Goal: Information Seeking & Learning: Learn about a topic

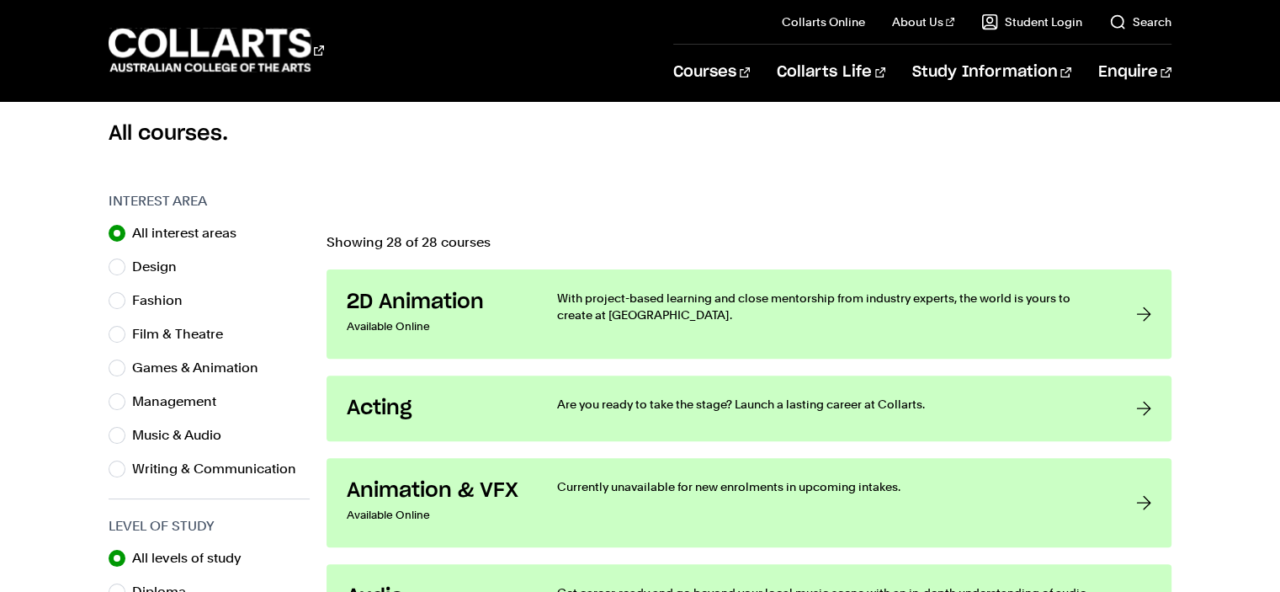
scroll to position [481, 0]
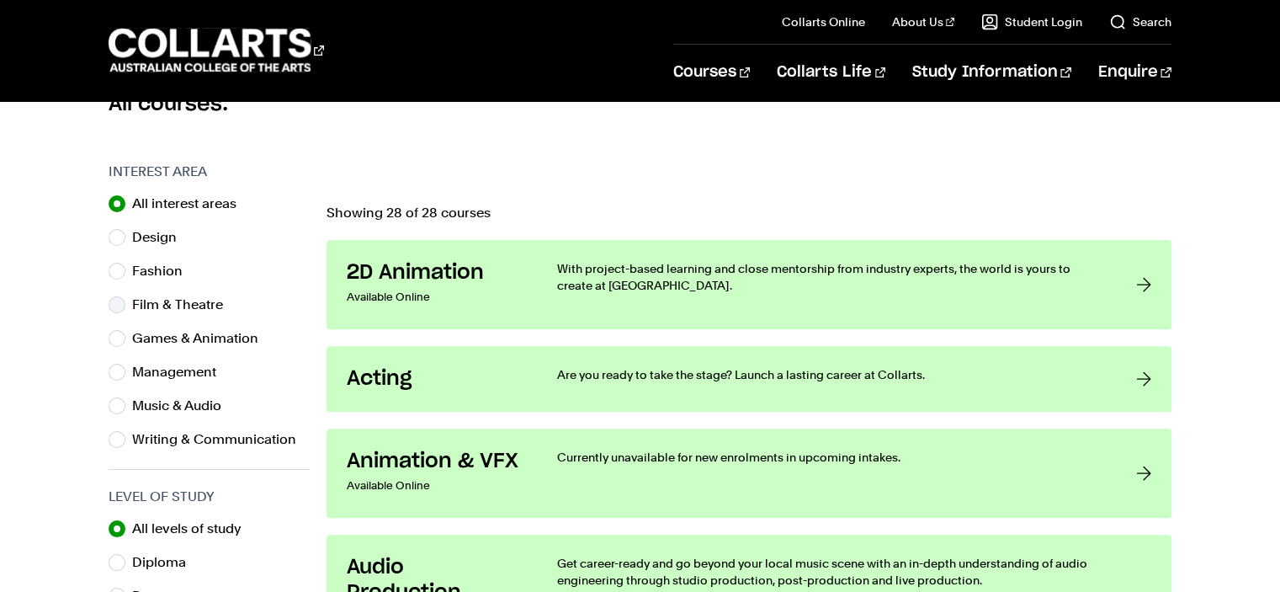
click at [195, 300] on label "Film & Theatre" at bounding box center [184, 305] width 104 height 24
click at [125, 300] on input "Film & Theatre" at bounding box center [117, 304] width 17 height 17
radio input "true"
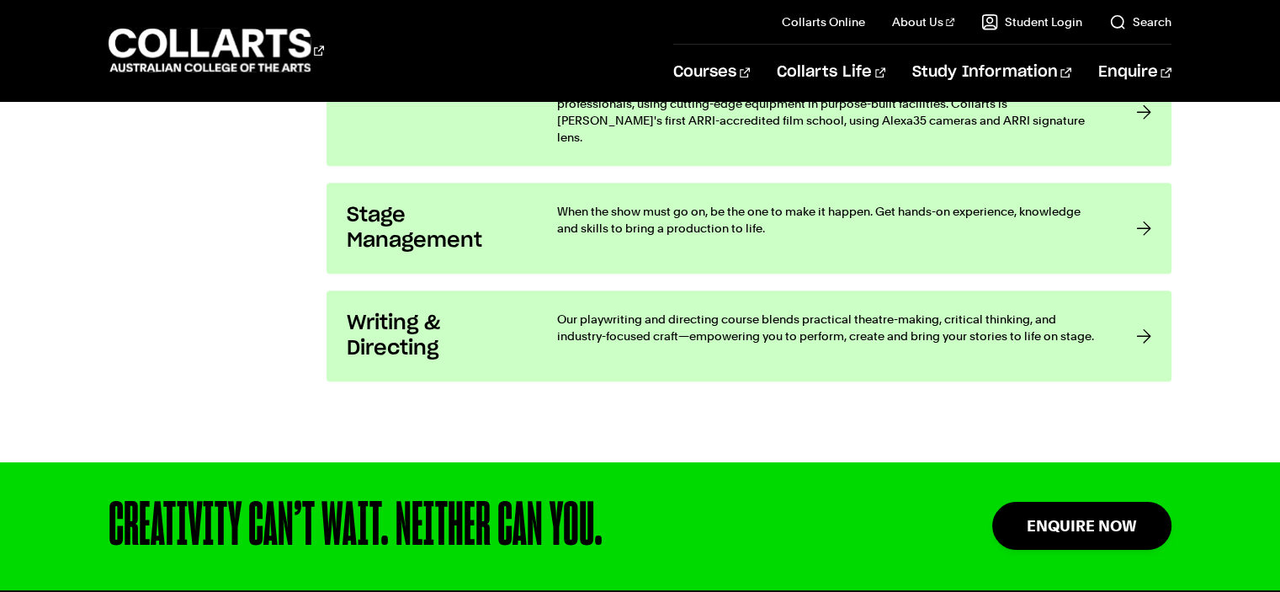
scroll to position [1404, 0]
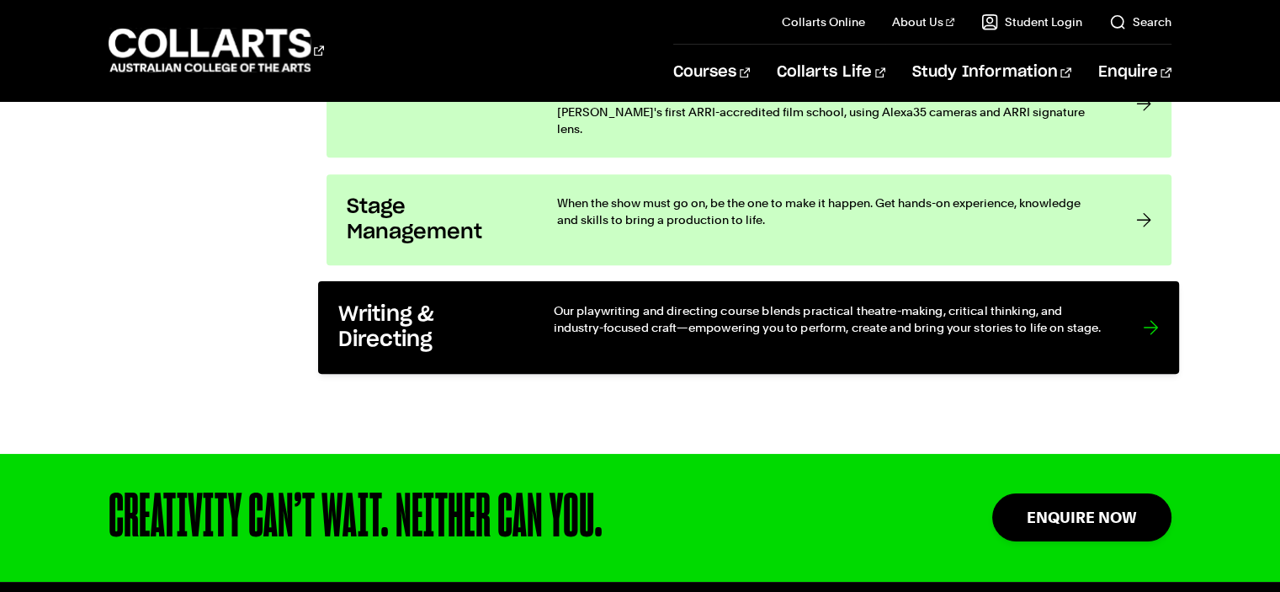
click at [724, 312] on p "Our playwriting and directing course blends practical theatre-making, critical …" at bounding box center [832, 318] width 556 height 35
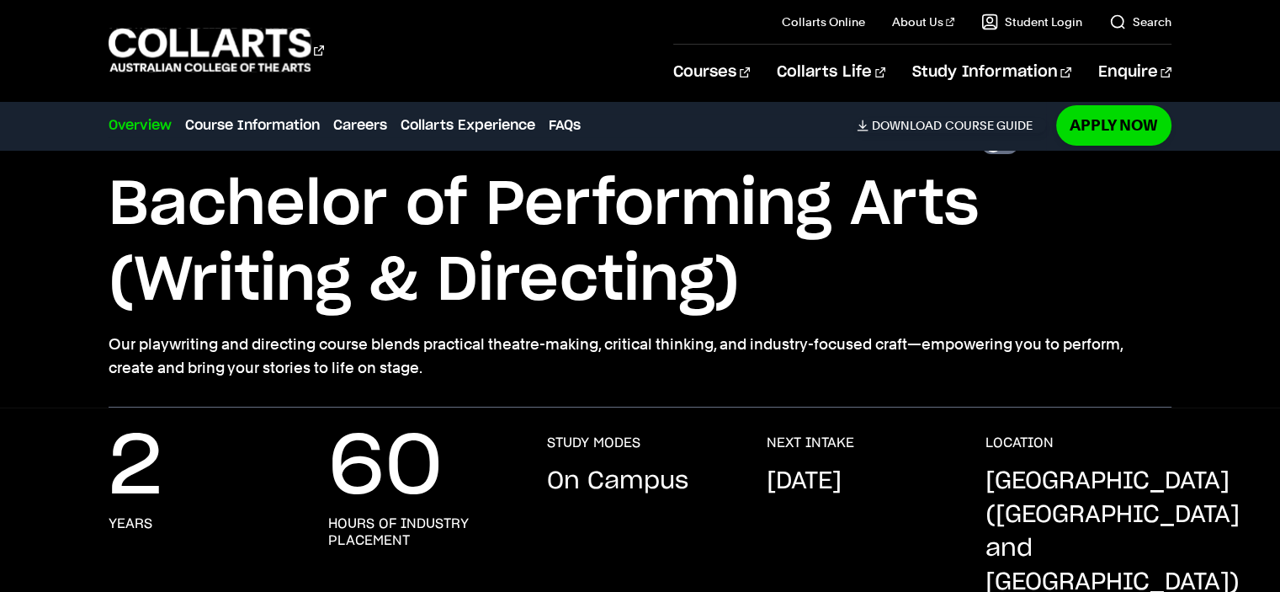
scroll to position [128, 0]
